Goal: Task Accomplishment & Management: Manage account settings

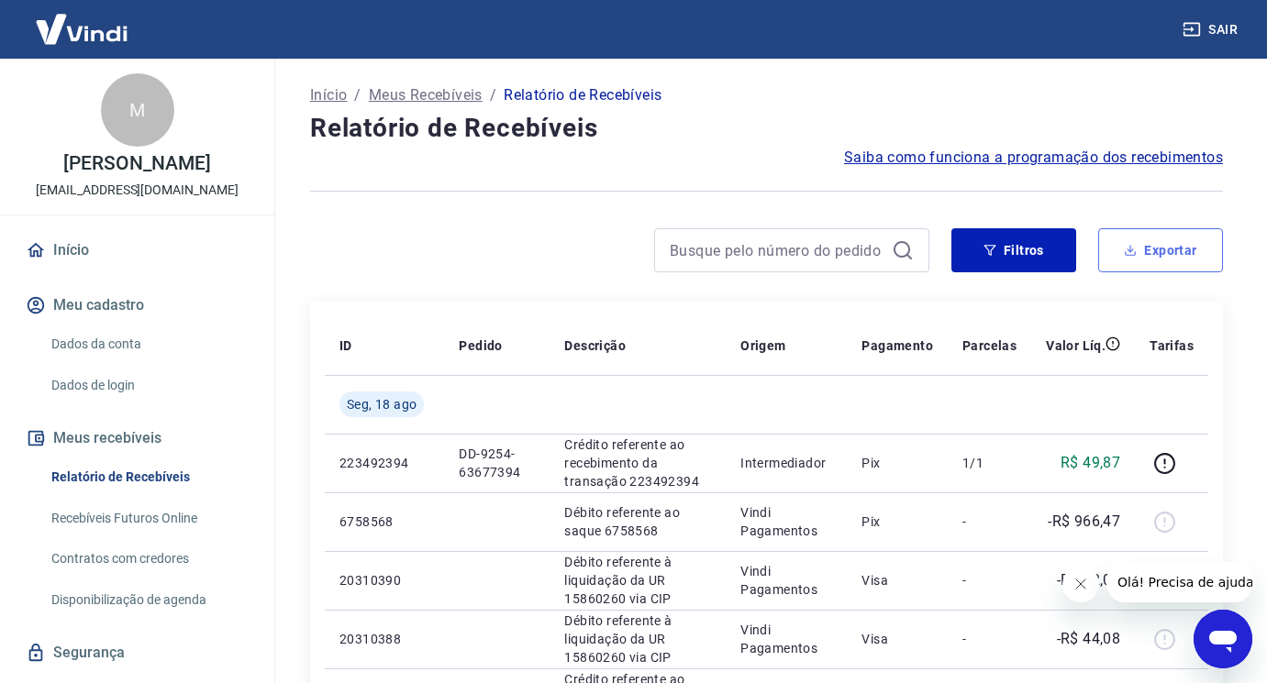
click at [1198, 251] on button "Exportar" at bounding box center [1160, 250] width 125 height 44
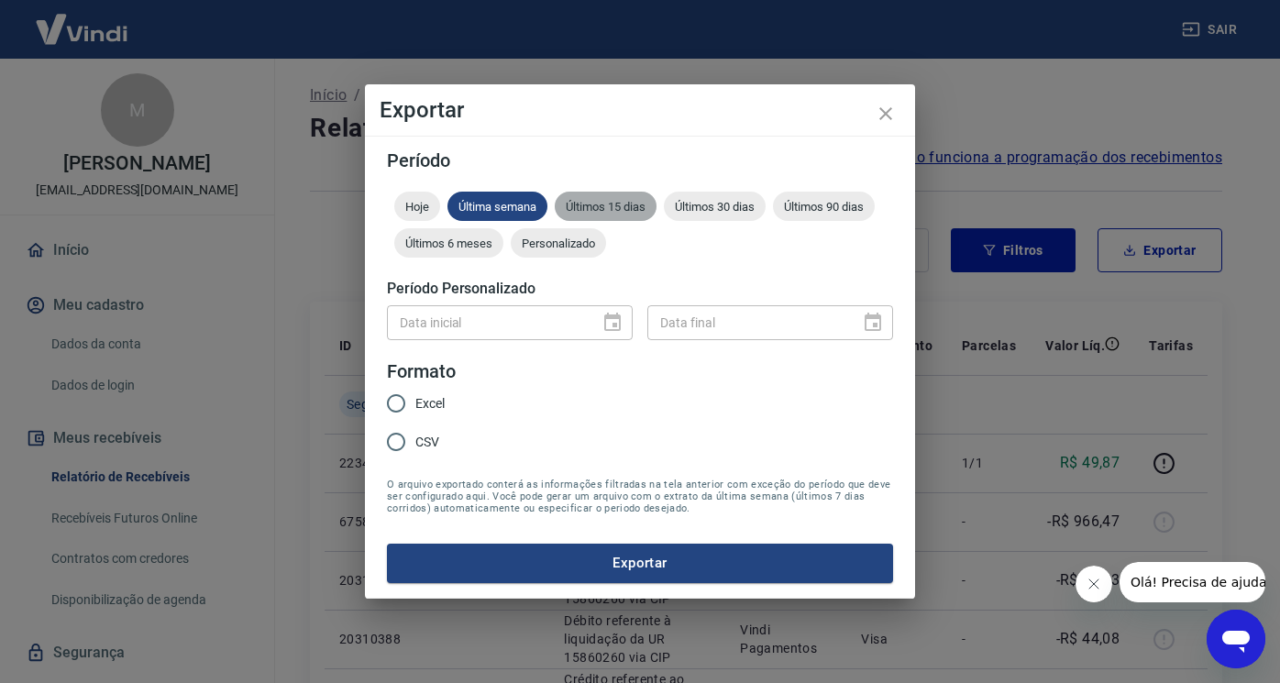
click at [594, 212] on span "Últimos 15 dias" at bounding box center [606, 207] width 102 height 14
click at [428, 400] on span "Excel" at bounding box center [430, 403] width 29 height 19
click at [416, 400] on input "Excel" at bounding box center [396, 403] width 39 height 39
radio input "true"
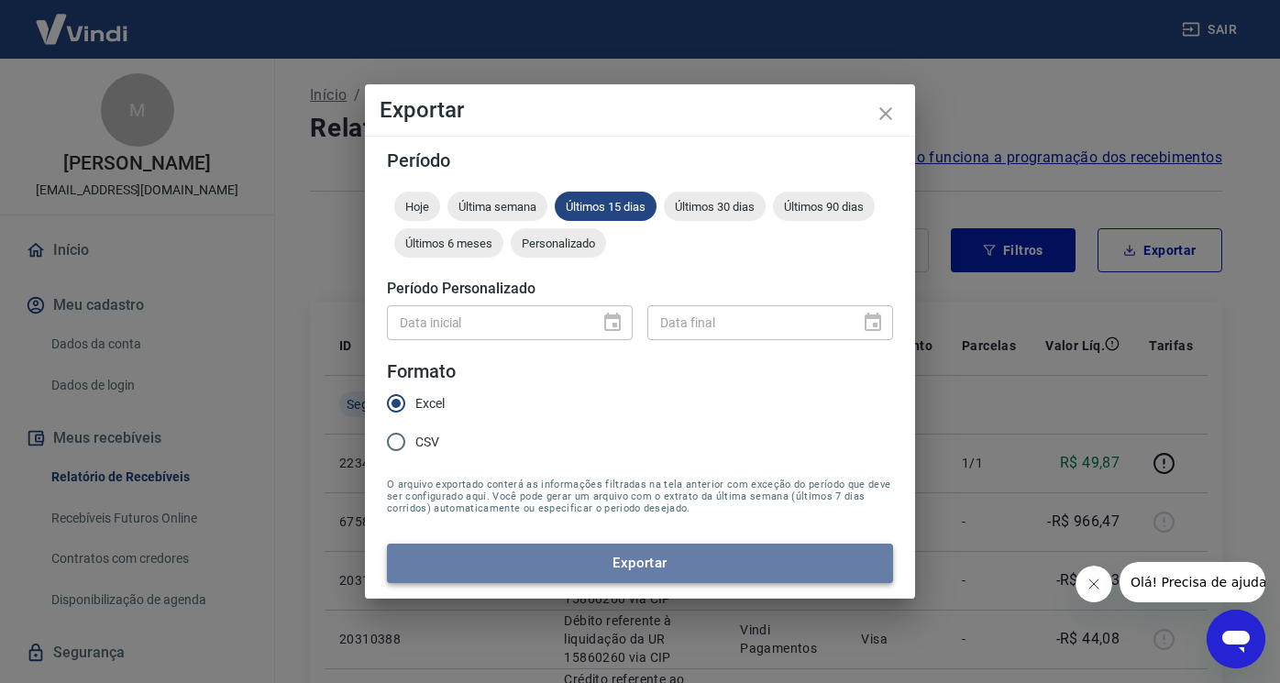
click at [525, 552] on button "Exportar" at bounding box center [640, 563] width 506 height 39
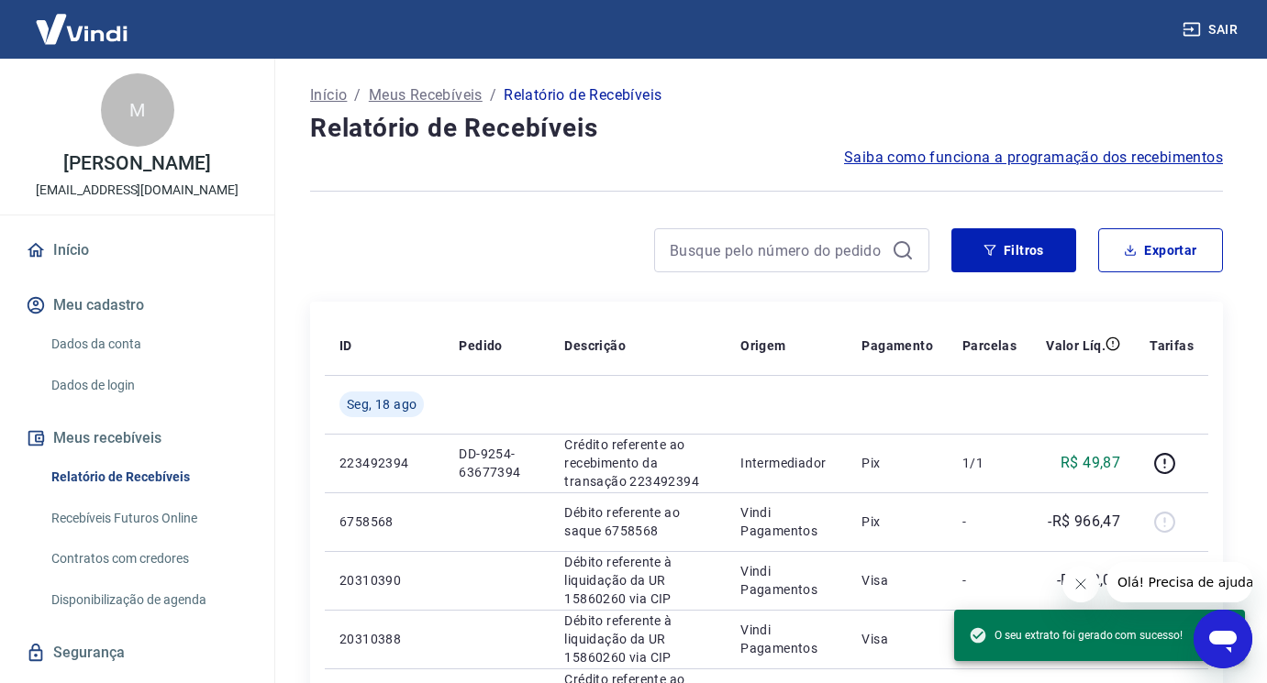
click at [1237, 26] on button "Sair" at bounding box center [1212, 30] width 66 height 34
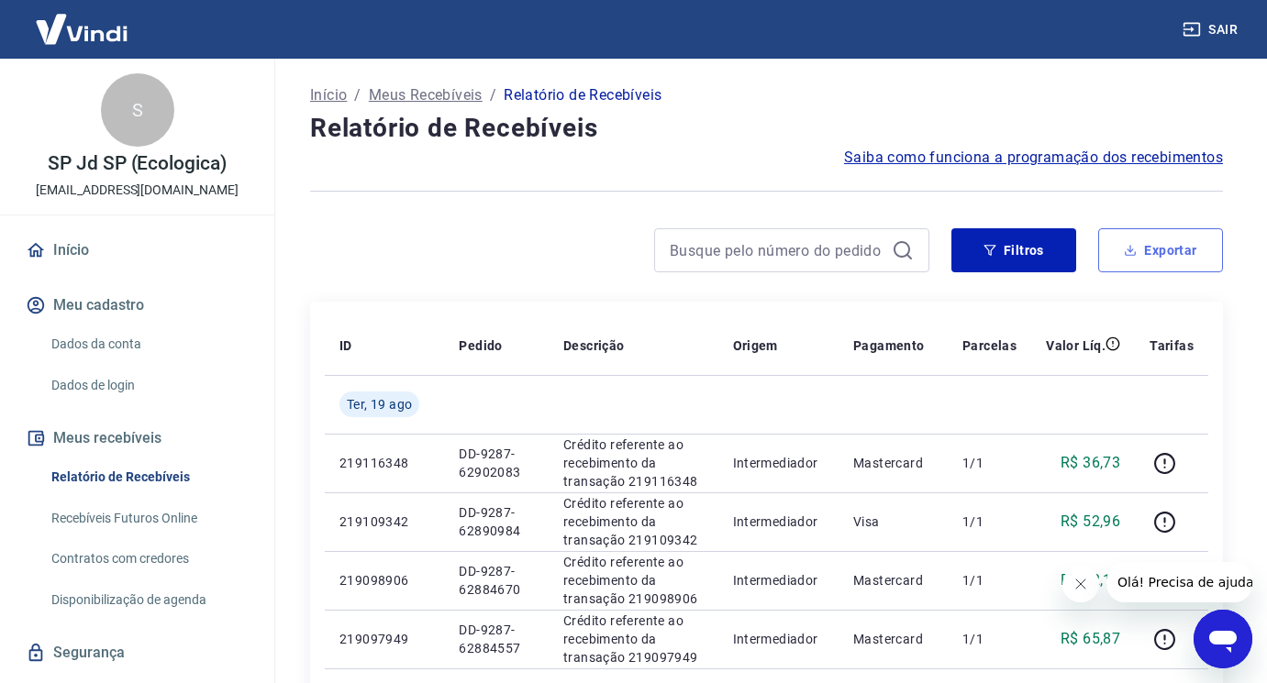
click at [1109, 253] on button "Exportar" at bounding box center [1160, 250] width 125 height 44
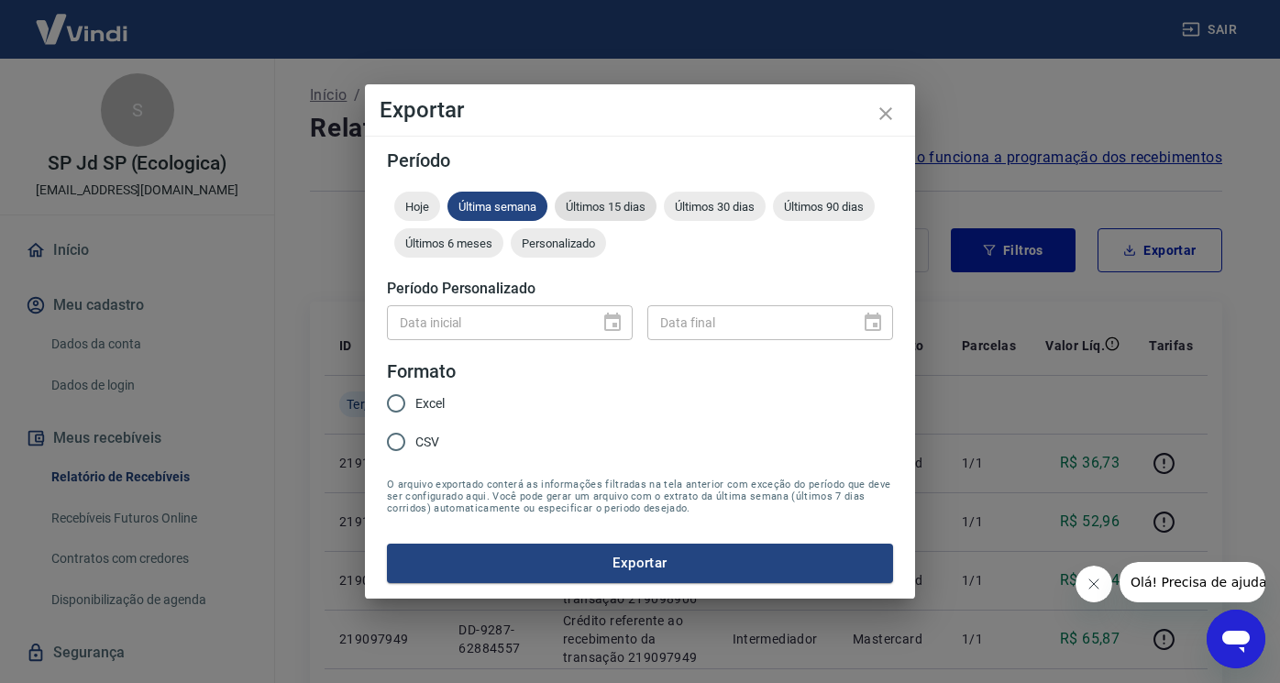
click at [618, 208] on span "Últimos 15 dias" at bounding box center [606, 207] width 102 height 14
click at [415, 407] on input "Excel" at bounding box center [396, 403] width 39 height 39
radio input "true"
click at [560, 567] on button "Exportar" at bounding box center [640, 563] width 506 height 39
